Goal: Task Accomplishment & Management: Complete application form

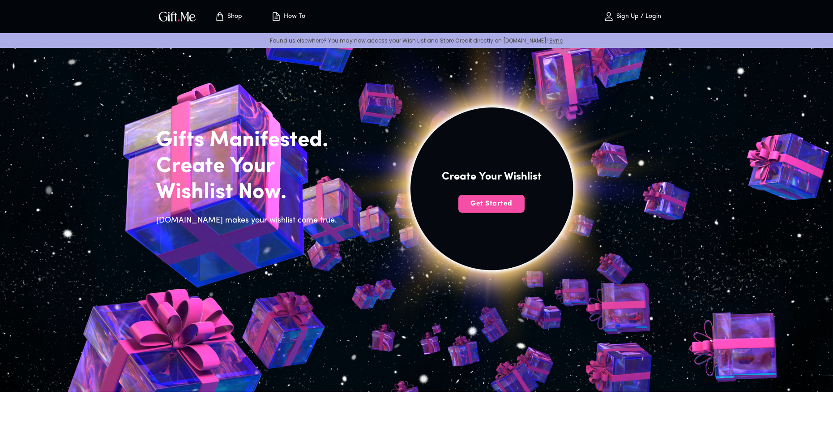
click at [511, 204] on span "Get Started" at bounding box center [491, 204] width 66 height 10
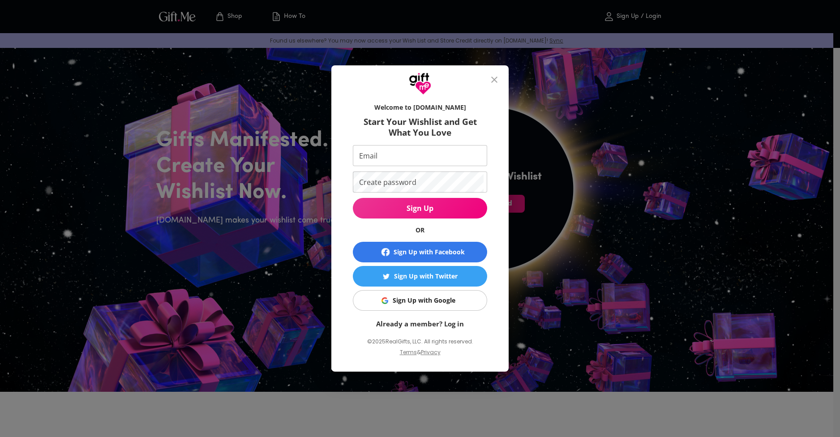
click at [437, 292] on button "Sign Up with Google" at bounding box center [420, 300] width 134 height 21
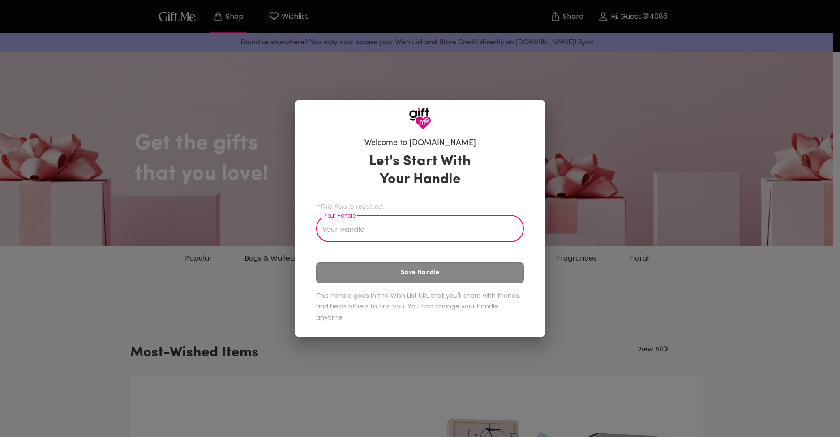
click at [373, 231] on input "Your Handle" at bounding box center [415, 229] width 198 height 25
click at [612, 130] on div "Welcome to Gift.me Let's Start With Your Handle *This field is required. Your H…" at bounding box center [420, 218] width 840 height 437
click at [356, 238] on input "Your Handle" at bounding box center [415, 229] width 198 height 25
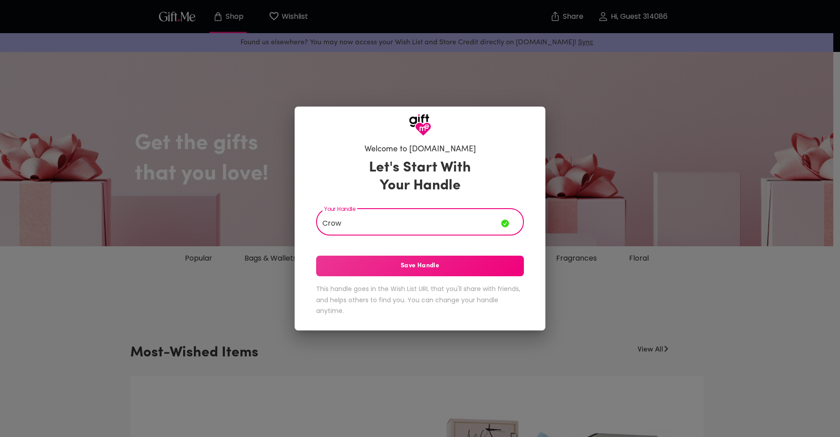
type input "Crow"
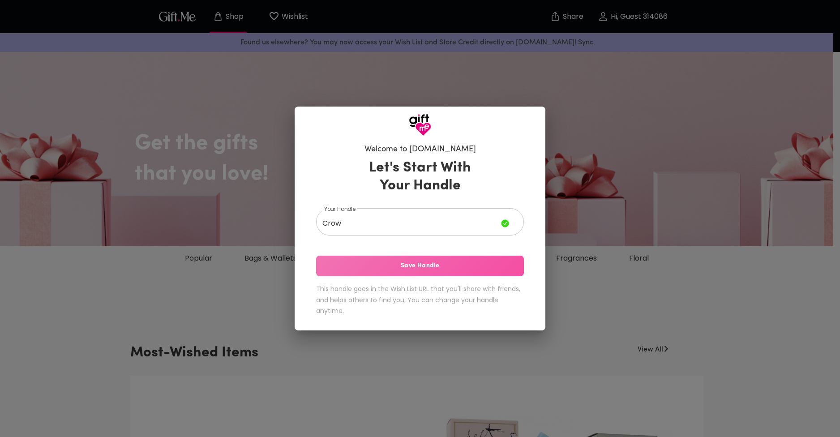
click at [414, 269] on span "Save Handle" at bounding box center [420, 266] width 208 height 10
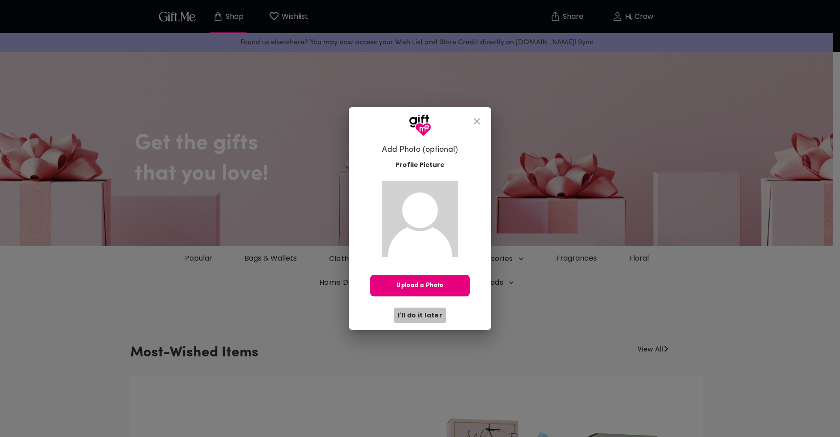
click at [434, 319] on span "I'll do it later" at bounding box center [420, 315] width 45 height 10
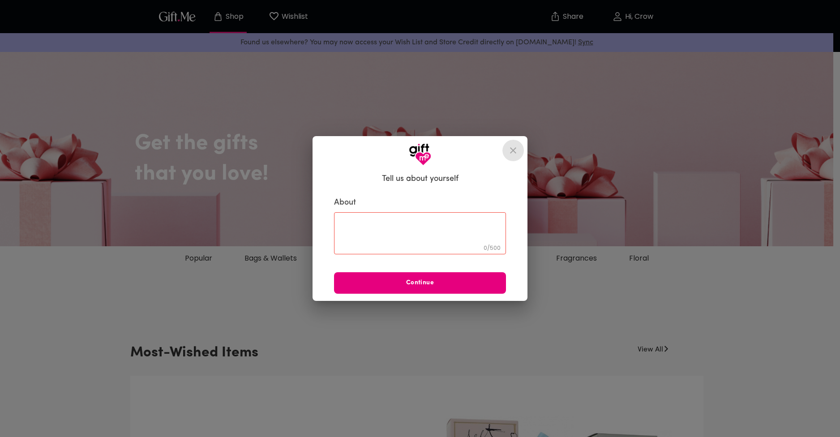
click at [515, 145] on icon "close" at bounding box center [513, 150] width 11 height 11
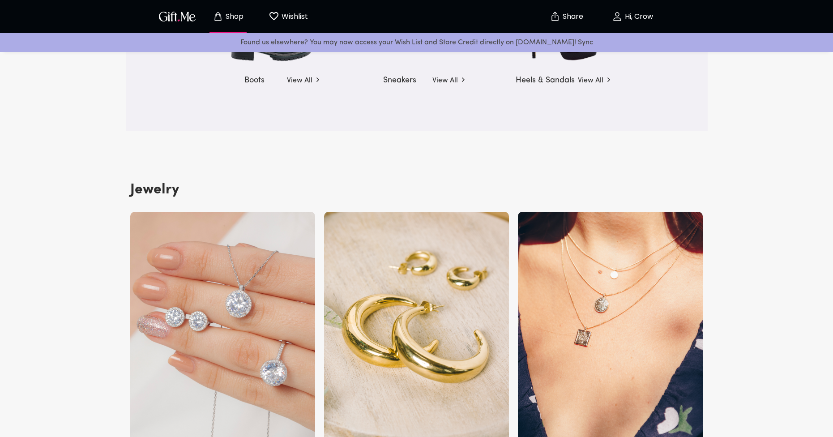
scroll to position [1433, 0]
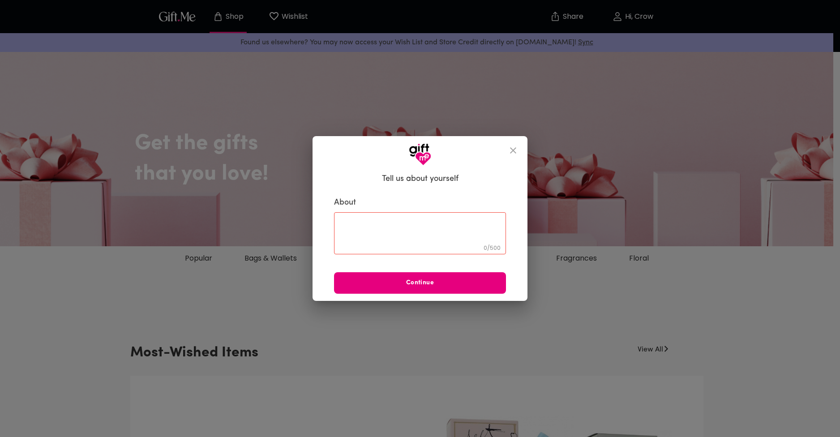
drag, startPoint x: 358, startPoint y: 304, endPoint x: 479, endPoint y: 157, distance: 189.6
